Goal: Navigation & Orientation: Find specific page/section

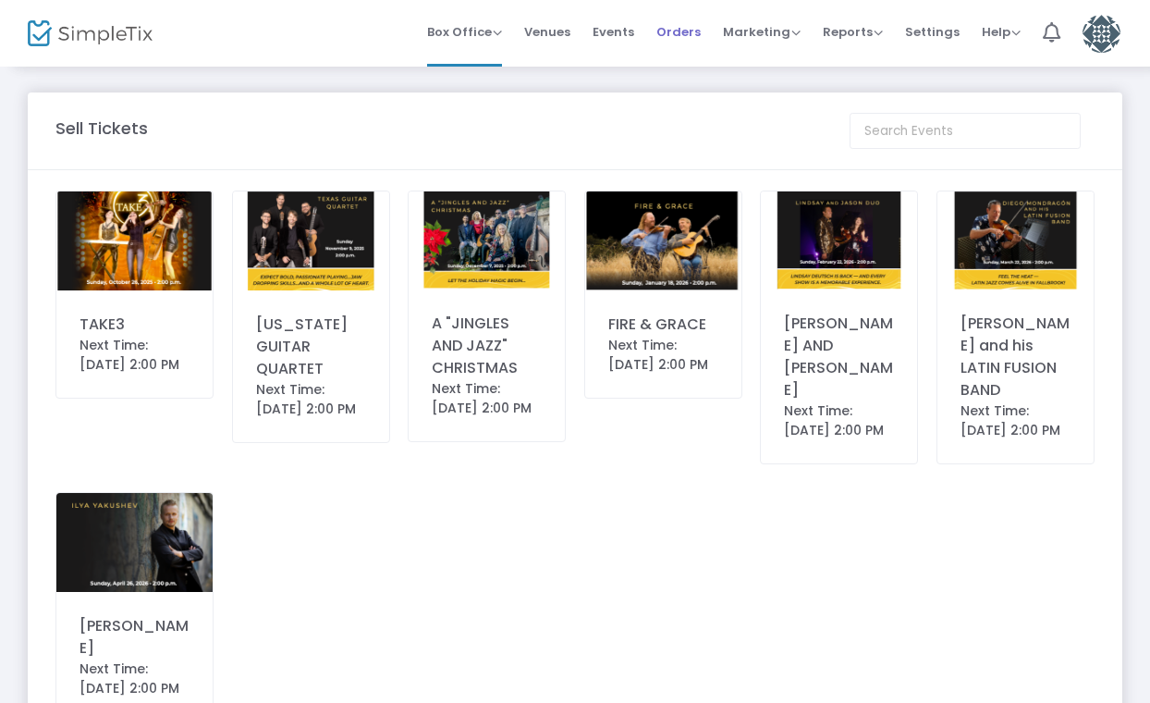
click at [687, 30] on span "Orders" at bounding box center [679, 31] width 44 height 47
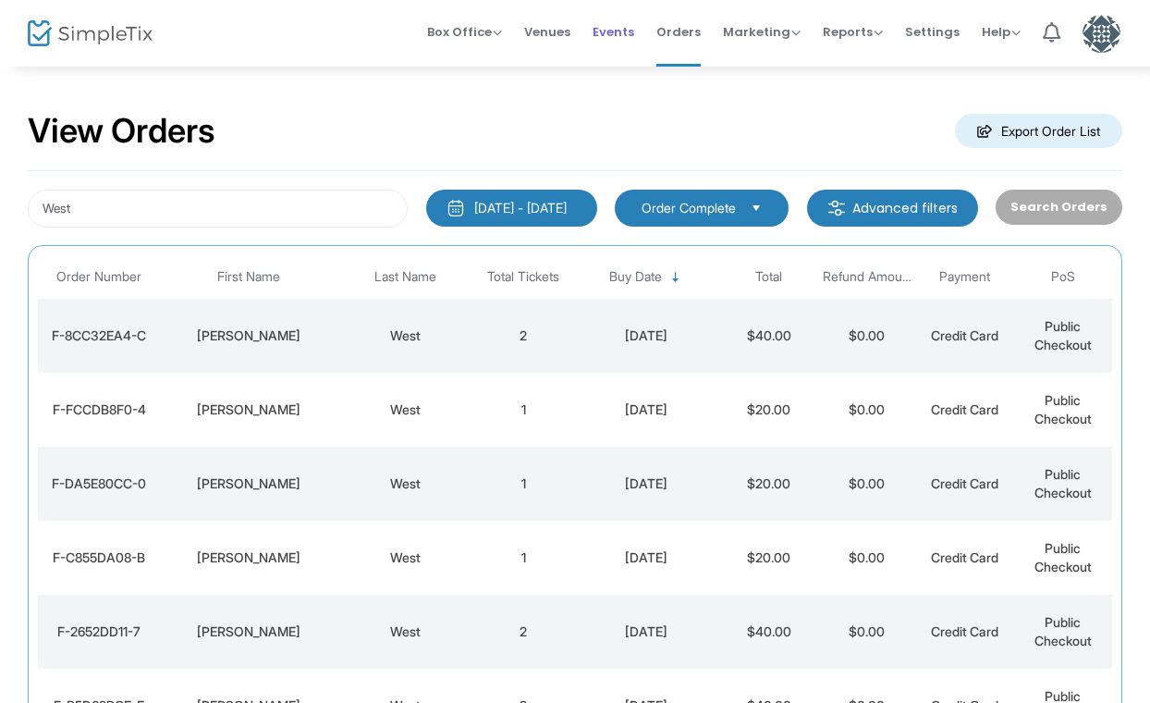
click at [634, 30] on span "Events" at bounding box center [614, 31] width 42 height 47
